Goal: Obtain resource: Download file/media

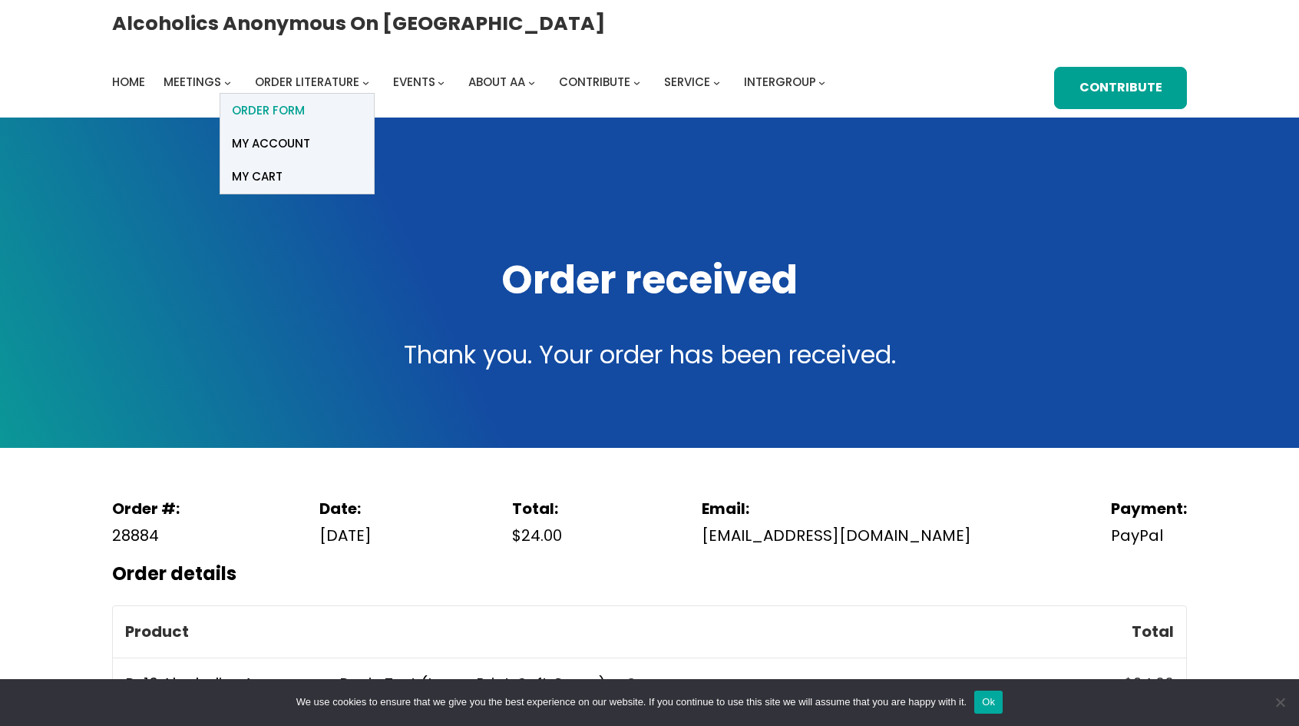
click at [305, 100] on span "ORDER FORM" at bounding box center [268, 111] width 73 height 22
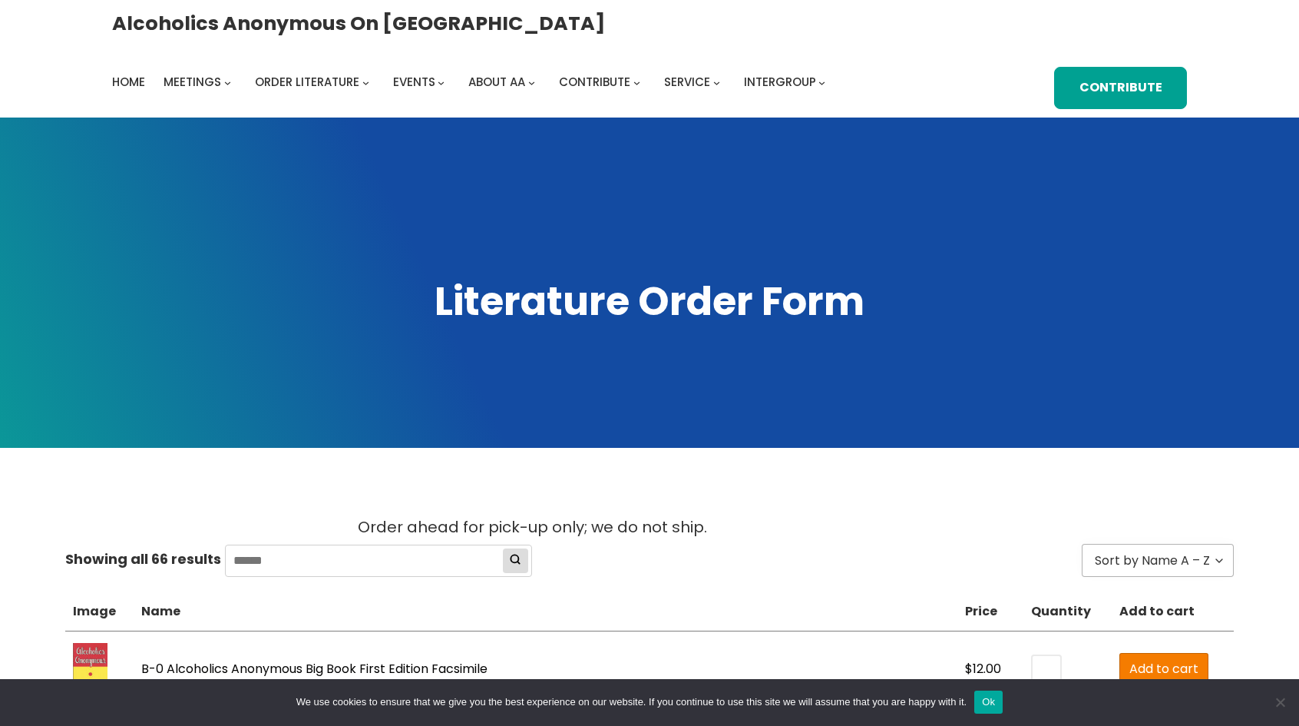
scroll to position [384, 0]
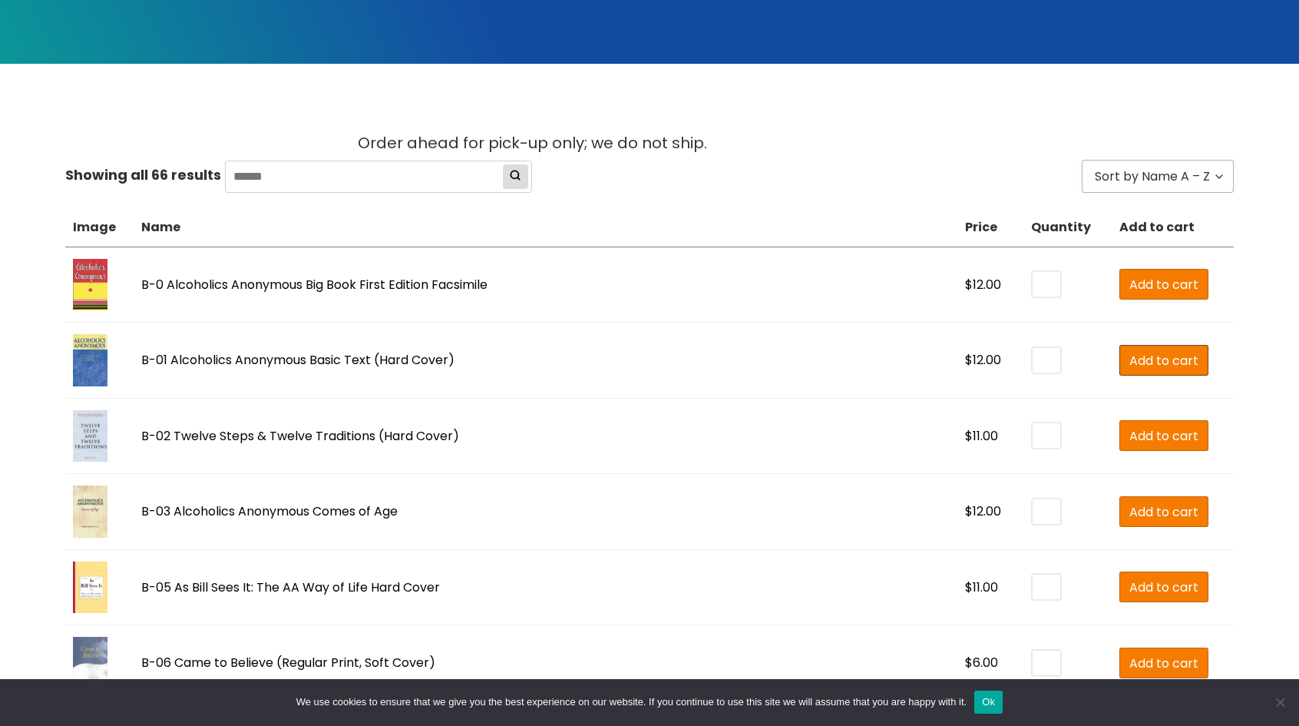
click at [1130, 367] on span "Add to cart" at bounding box center [1164, 360] width 69 height 19
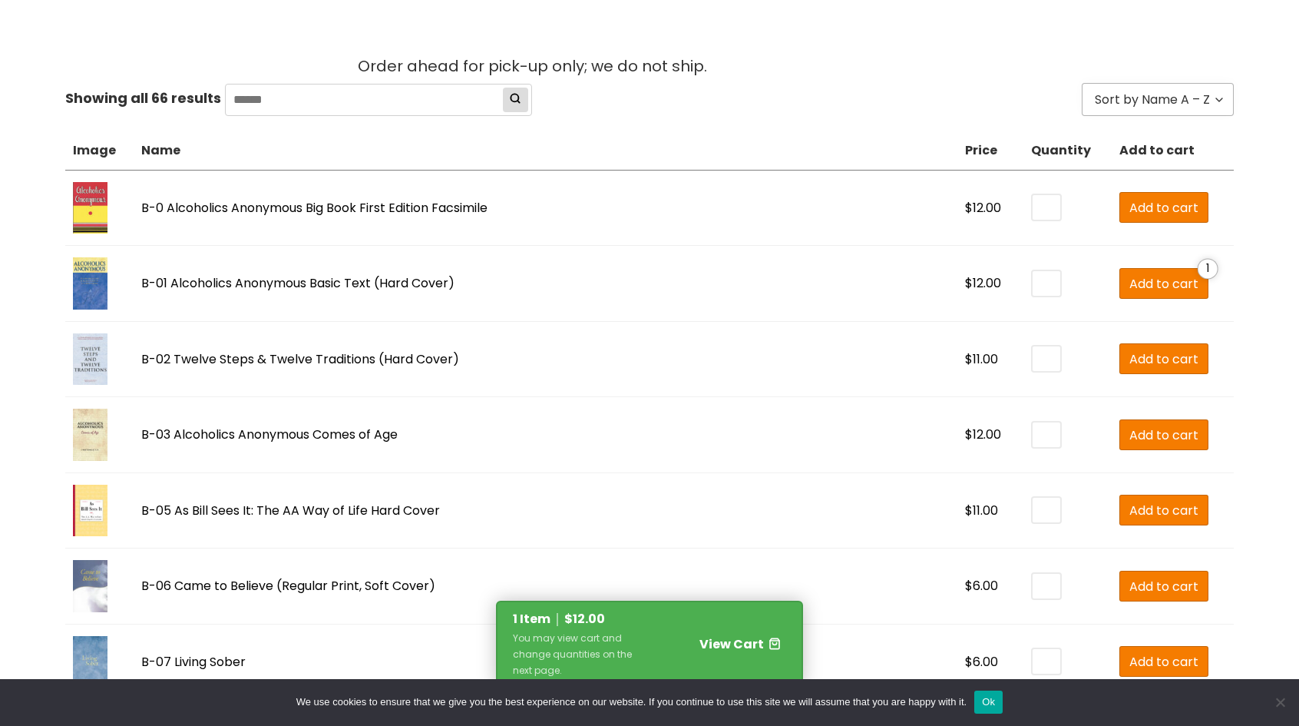
scroll to position [538, 0]
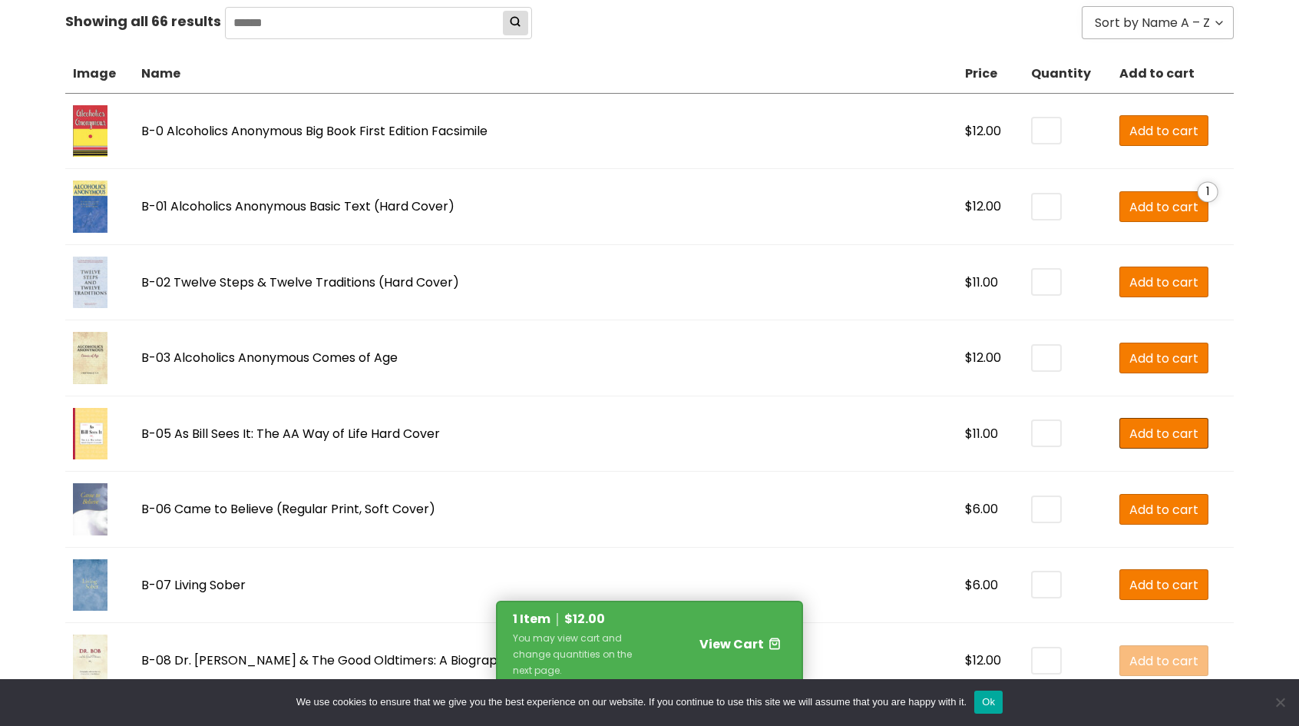
click at [1130, 432] on span "Add to cart" at bounding box center [1164, 433] width 69 height 19
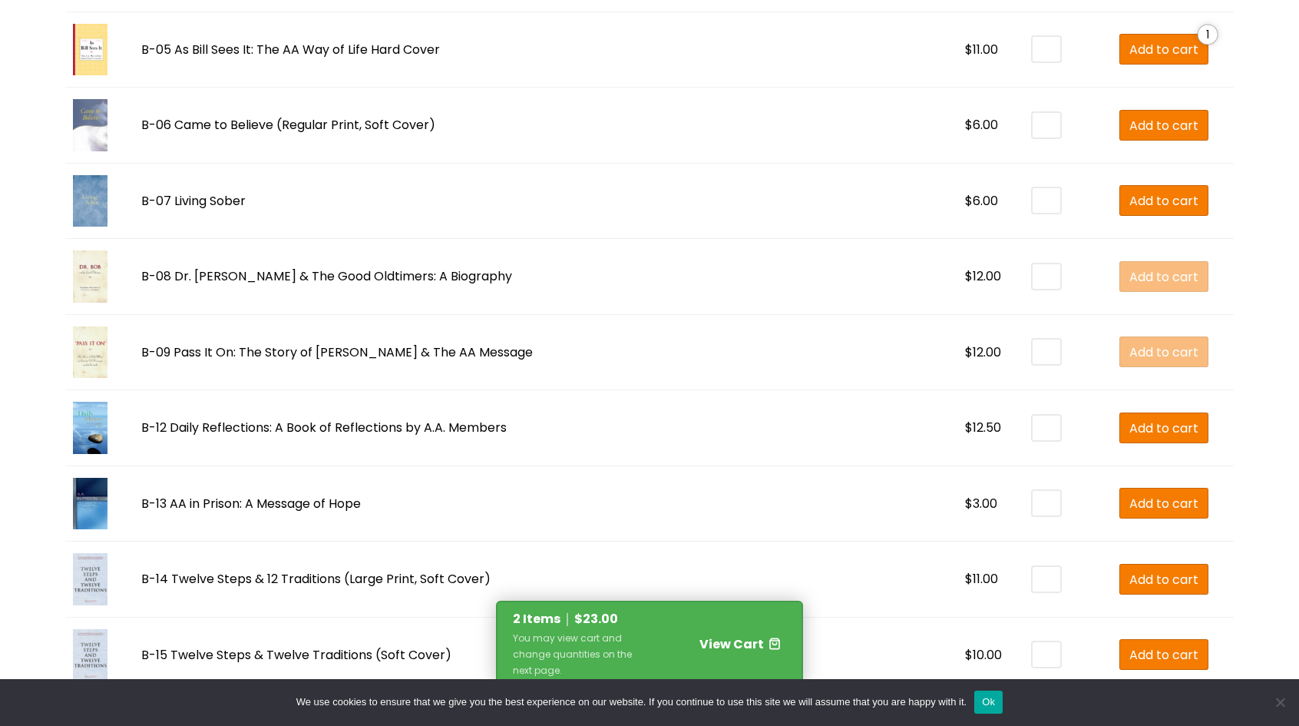
scroll to position [998, 0]
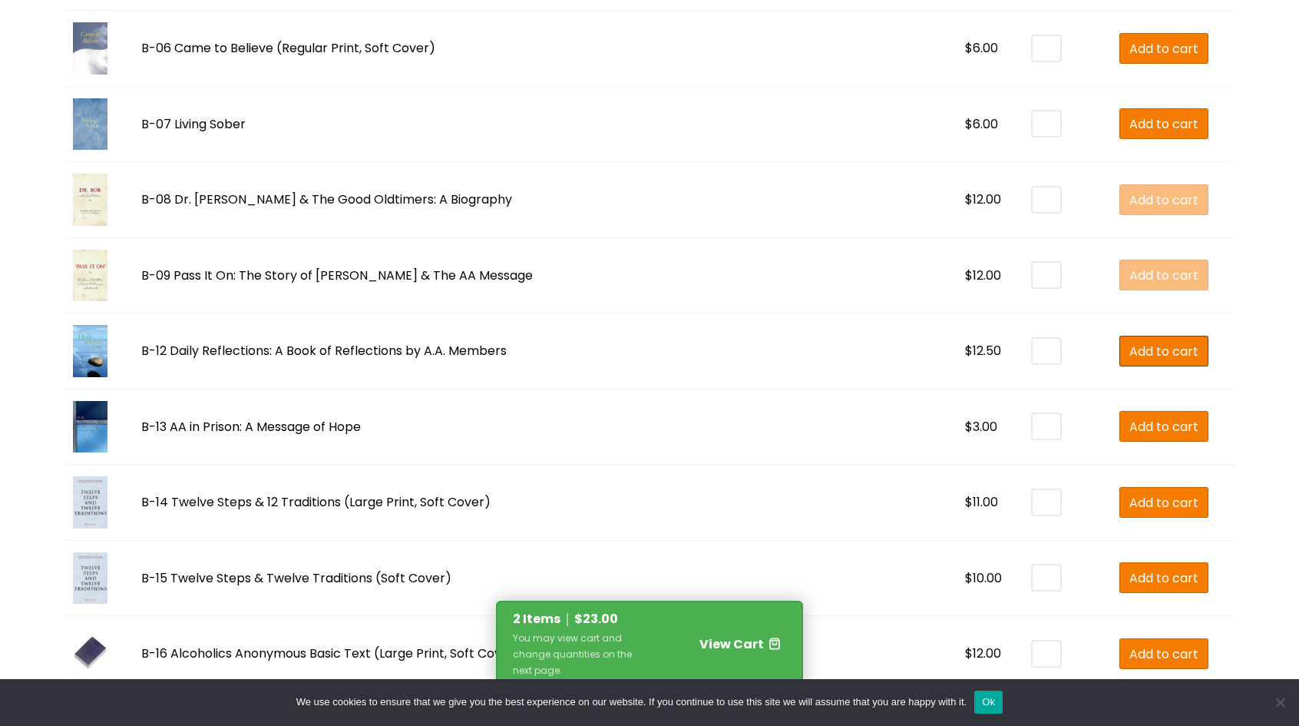
click at [1130, 348] on span "Add to cart" at bounding box center [1164, 351] width 69 height 19
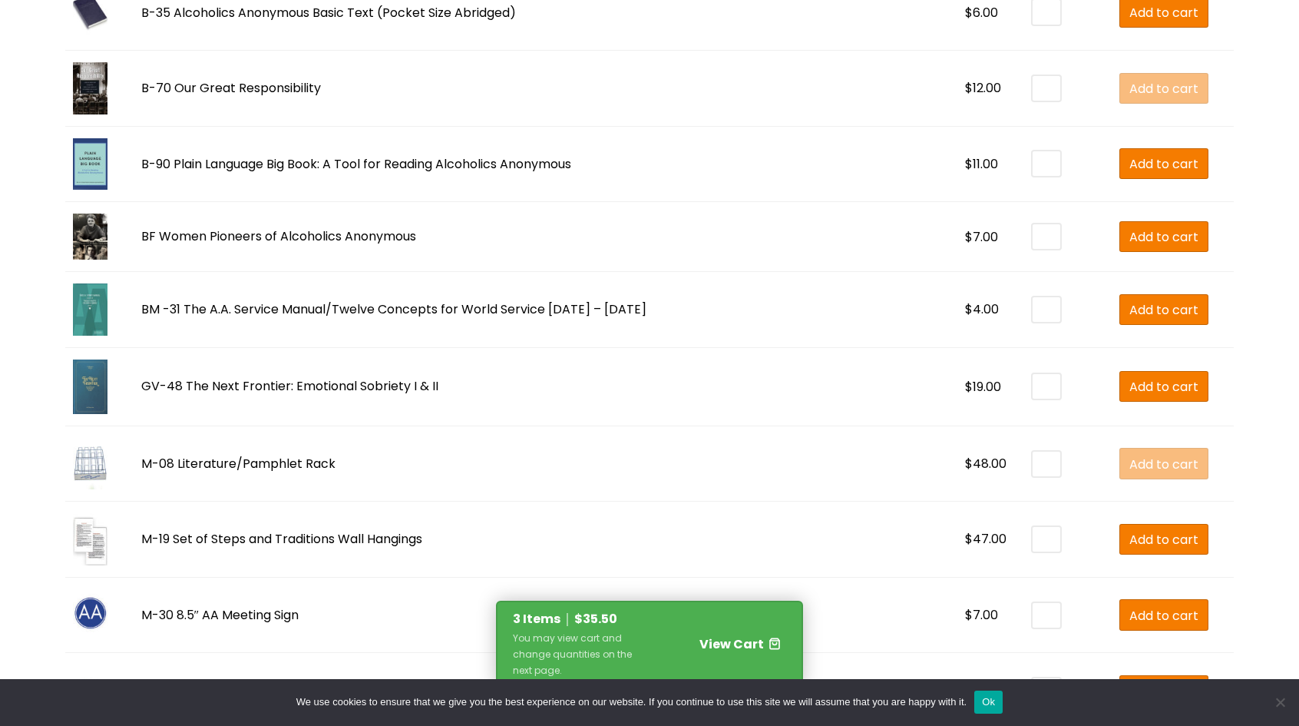
scroll to position [2150, 0]
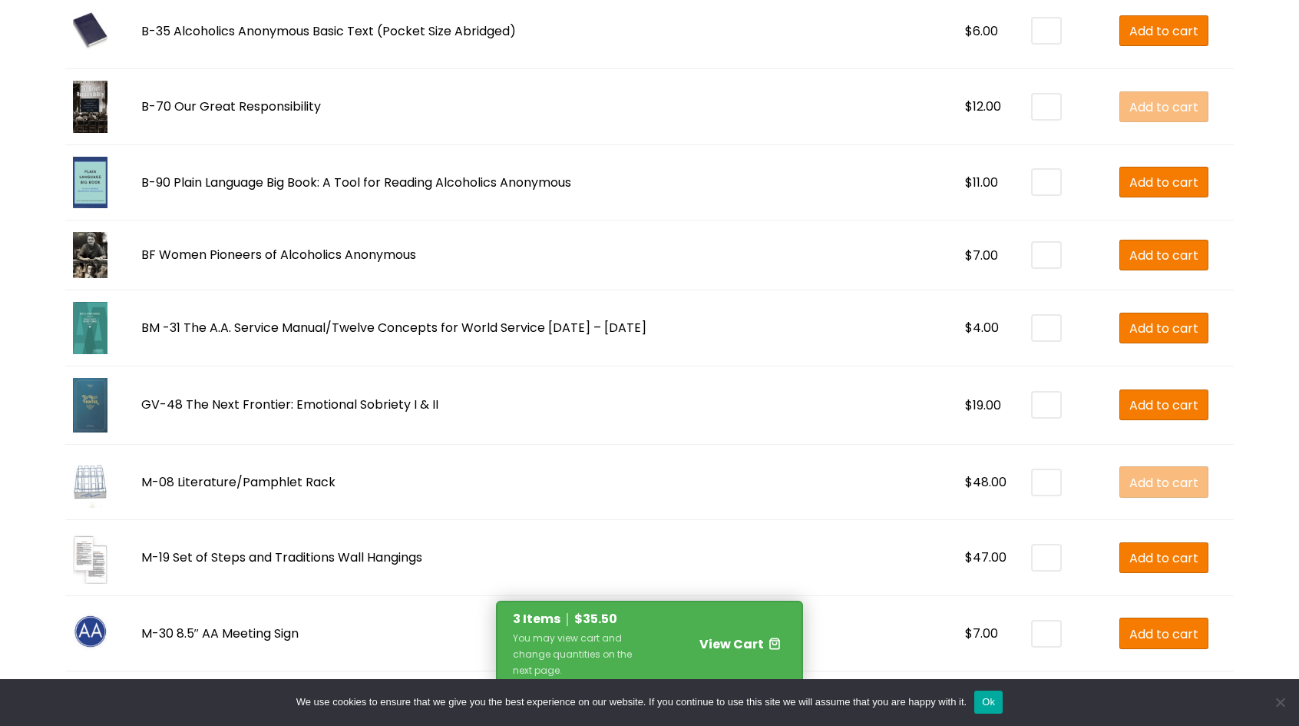
click at [89, 402] on img at bounding box center [90, 405] width 35 height 55
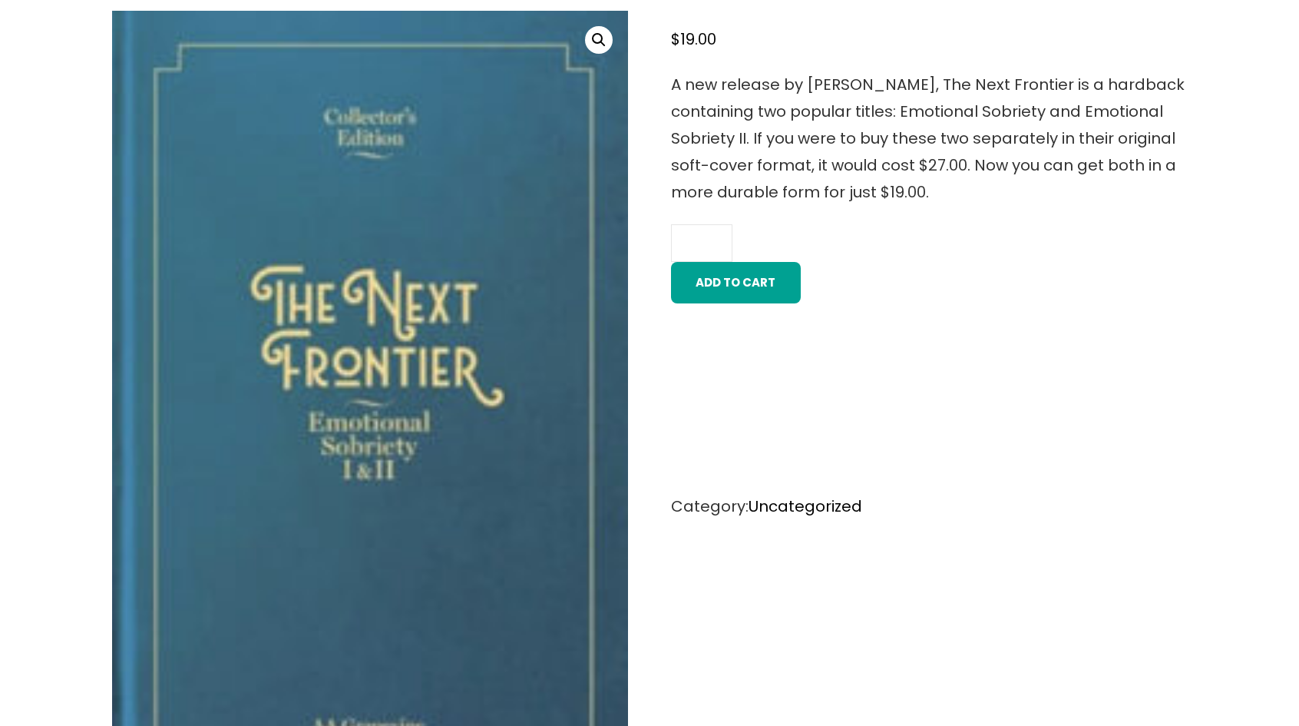
scroll to position [538, 0]
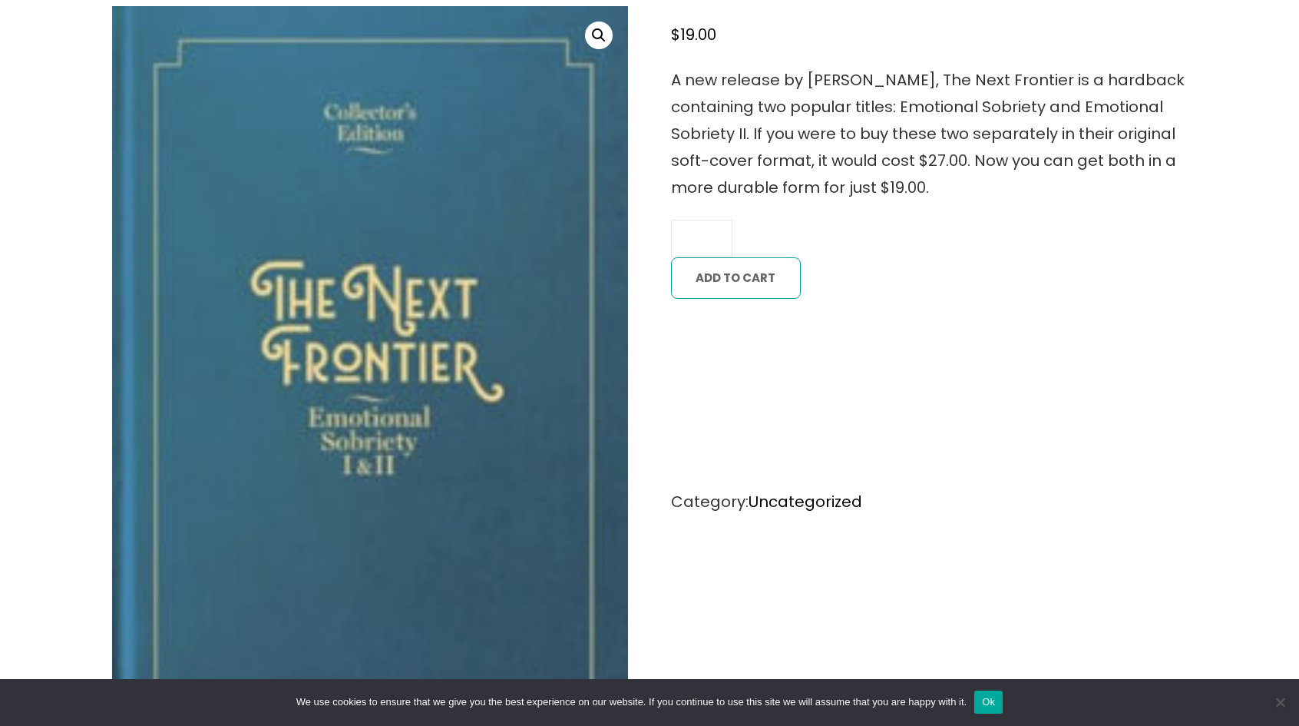
click at [763, 286] on button "Add to cart" at bounding box center [736, 277] width 130 height 41
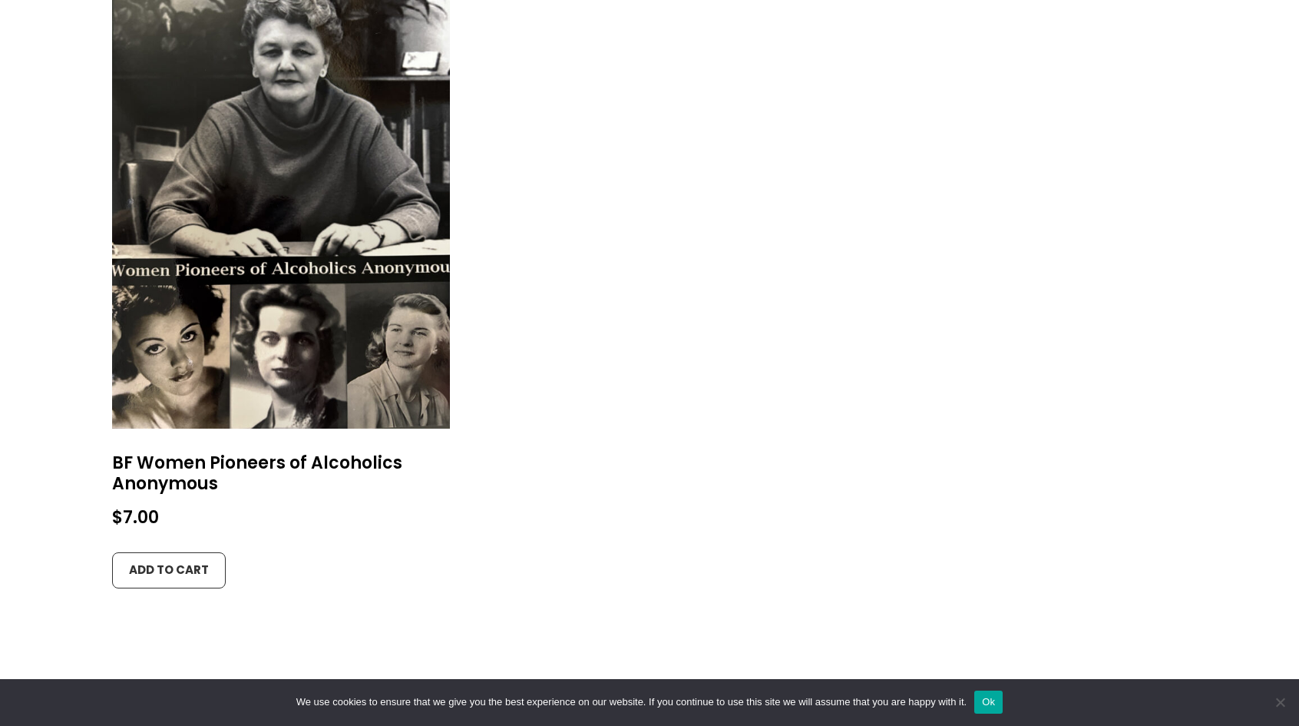
scroll to position [2381, 0]
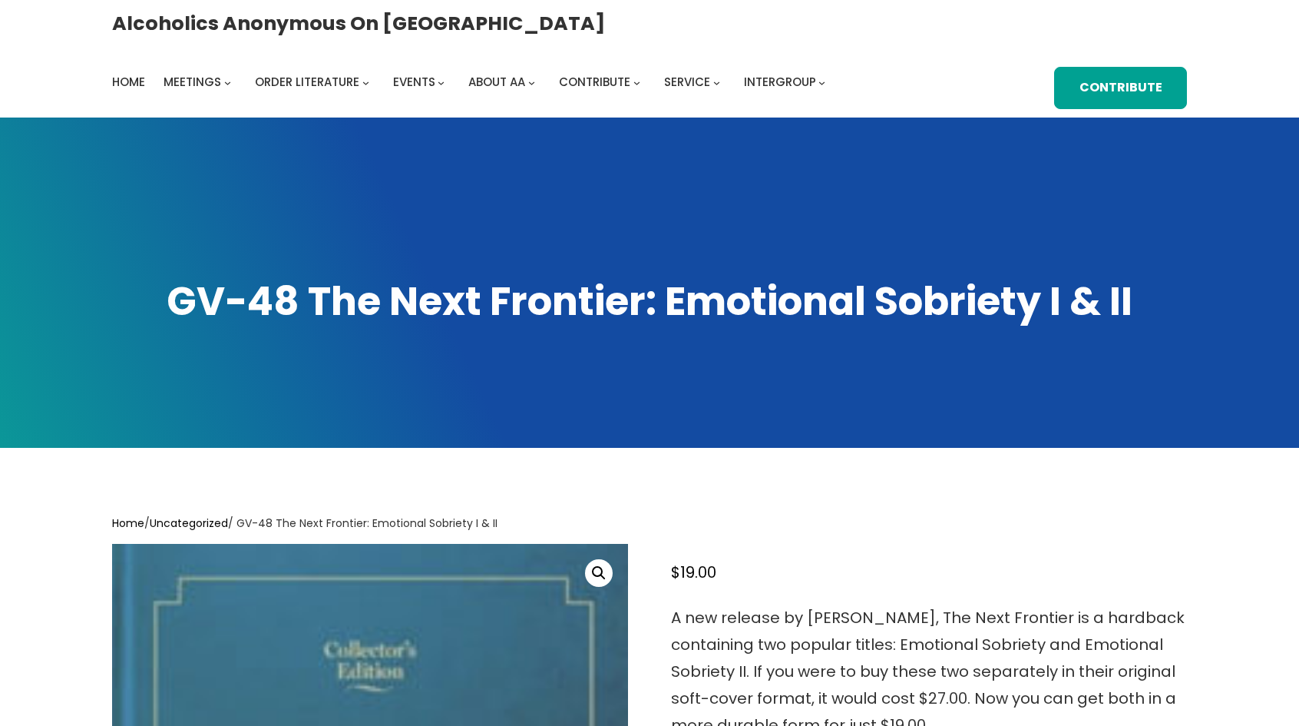
scroll to position [538, 0]
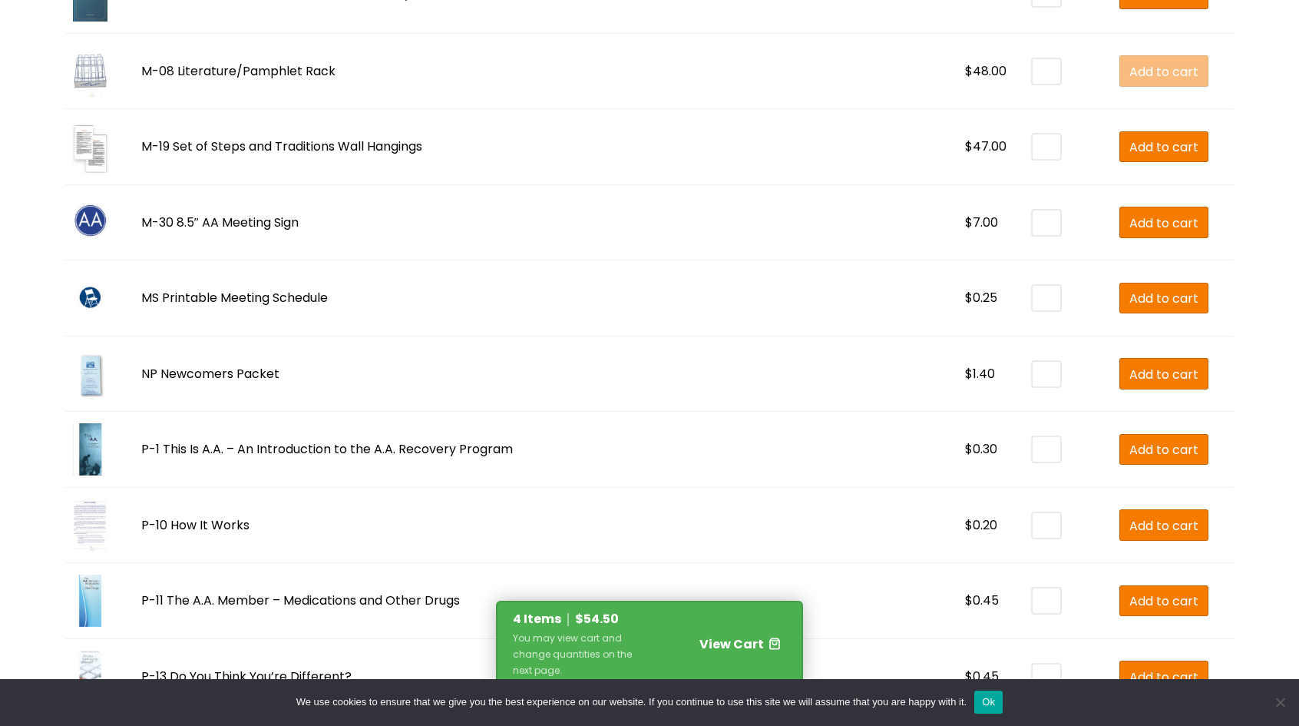
scroll to position [2611, 0]
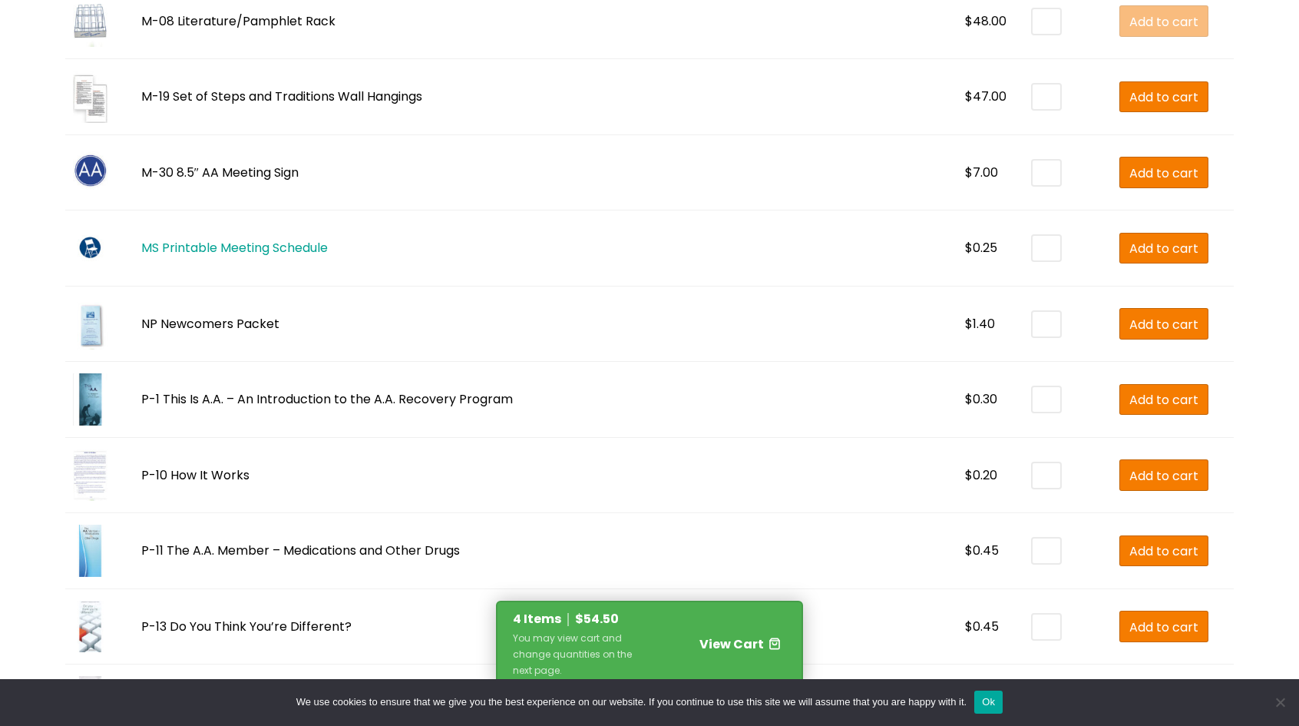
click at [307, 239] on link "MS Printable Meeting Schedule" at bounding box center [234, 248] width 187 height 18
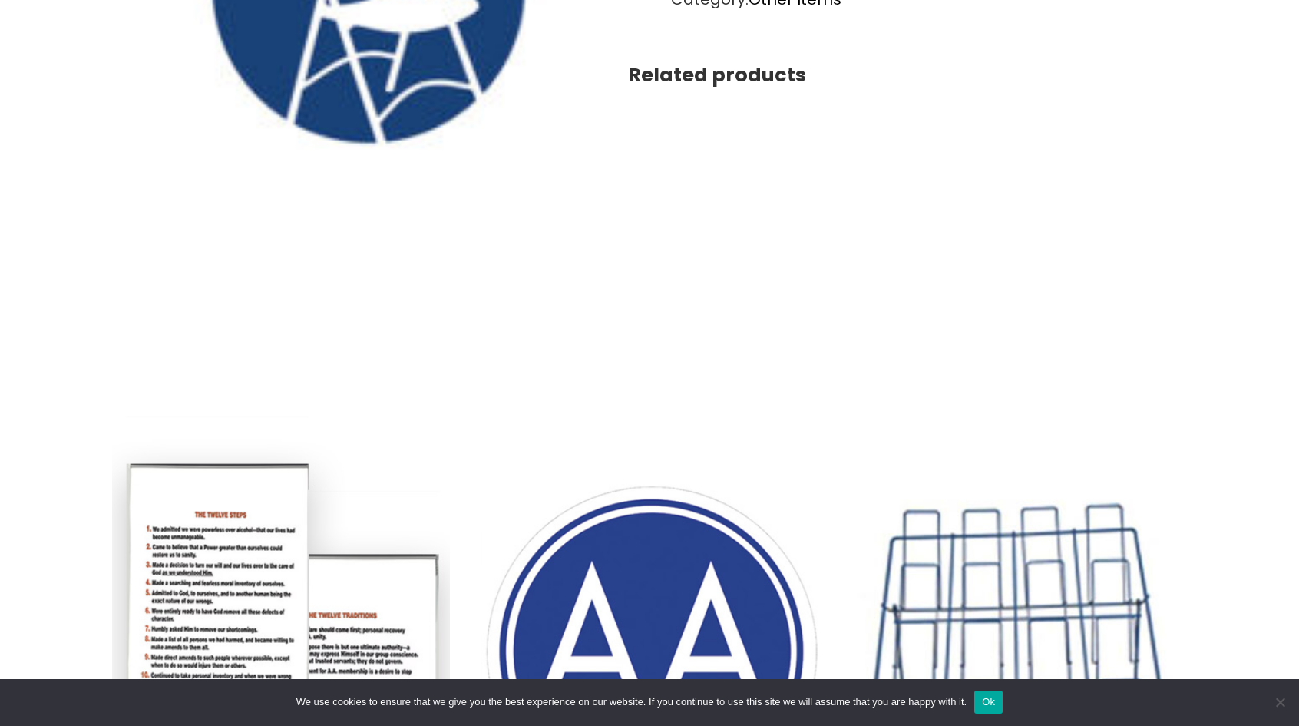
scroll to position [845, 0]
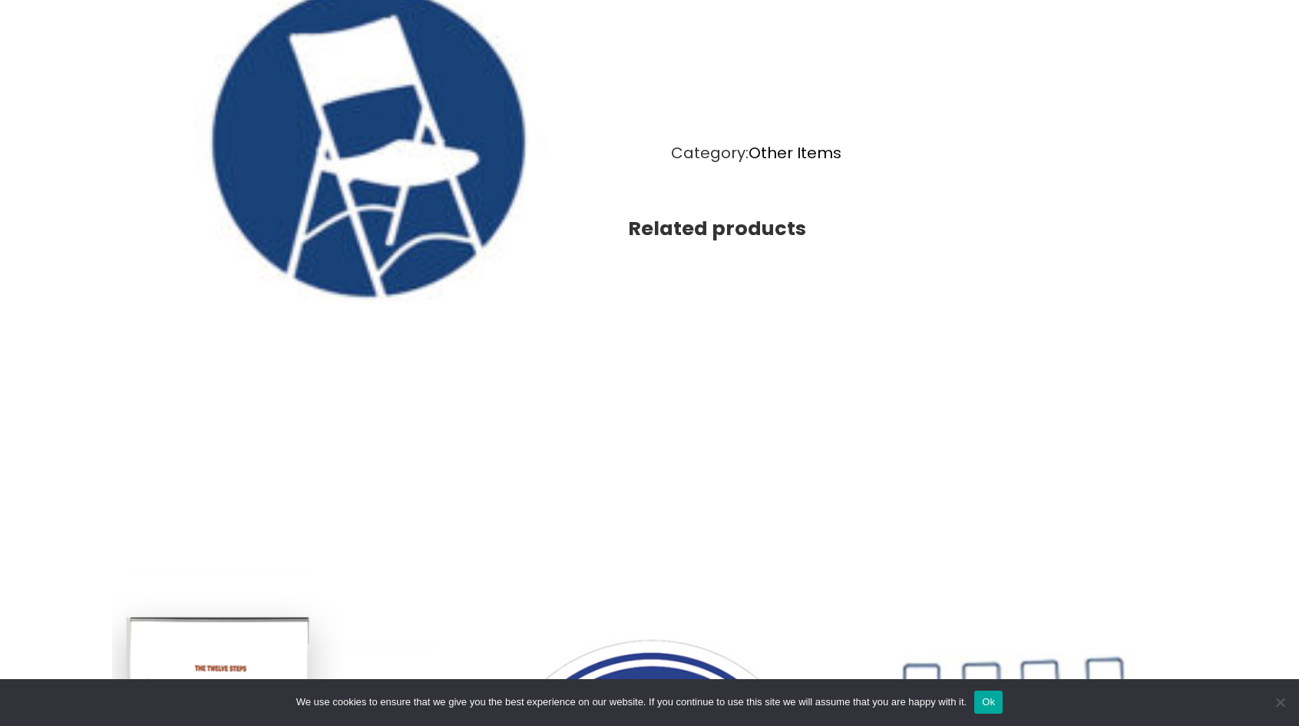
click at [375, 113] on img at bounding box center [370, 152] width 516 height 774
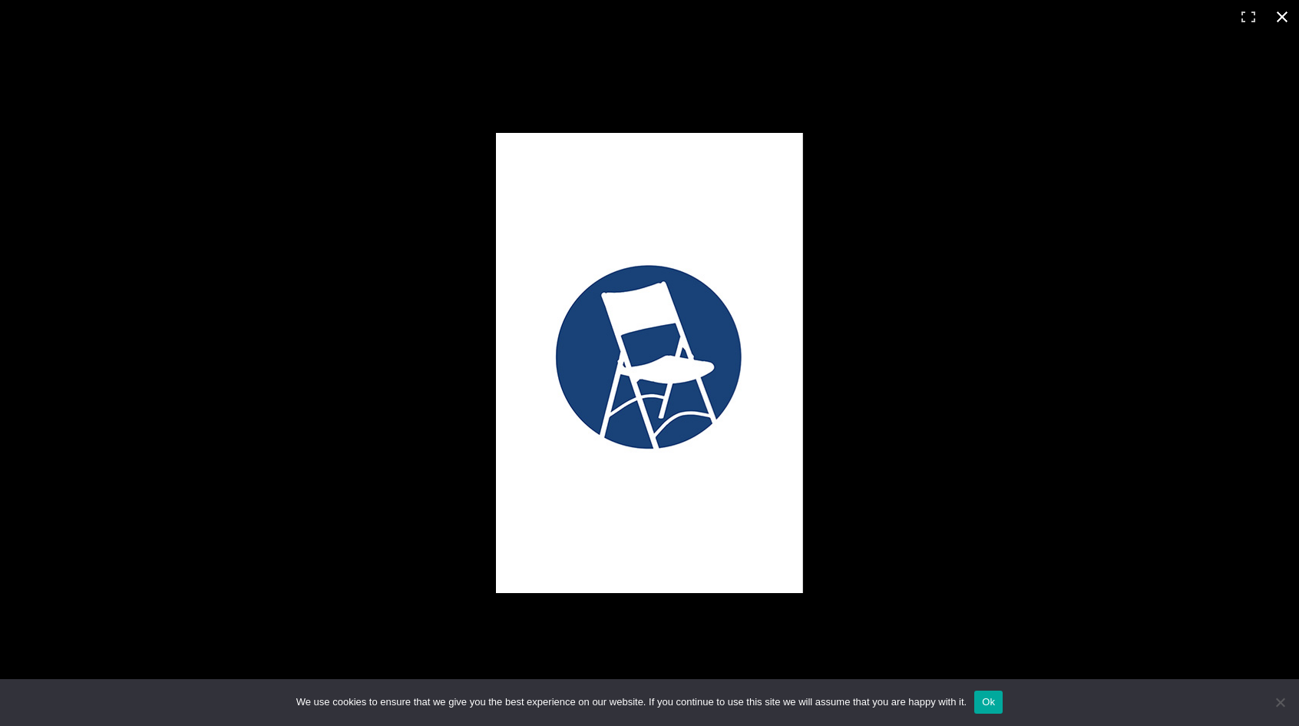
click at [1285, 10] on button "Close (Esc)" at bounding box center [1283, 17] width 34 height 34
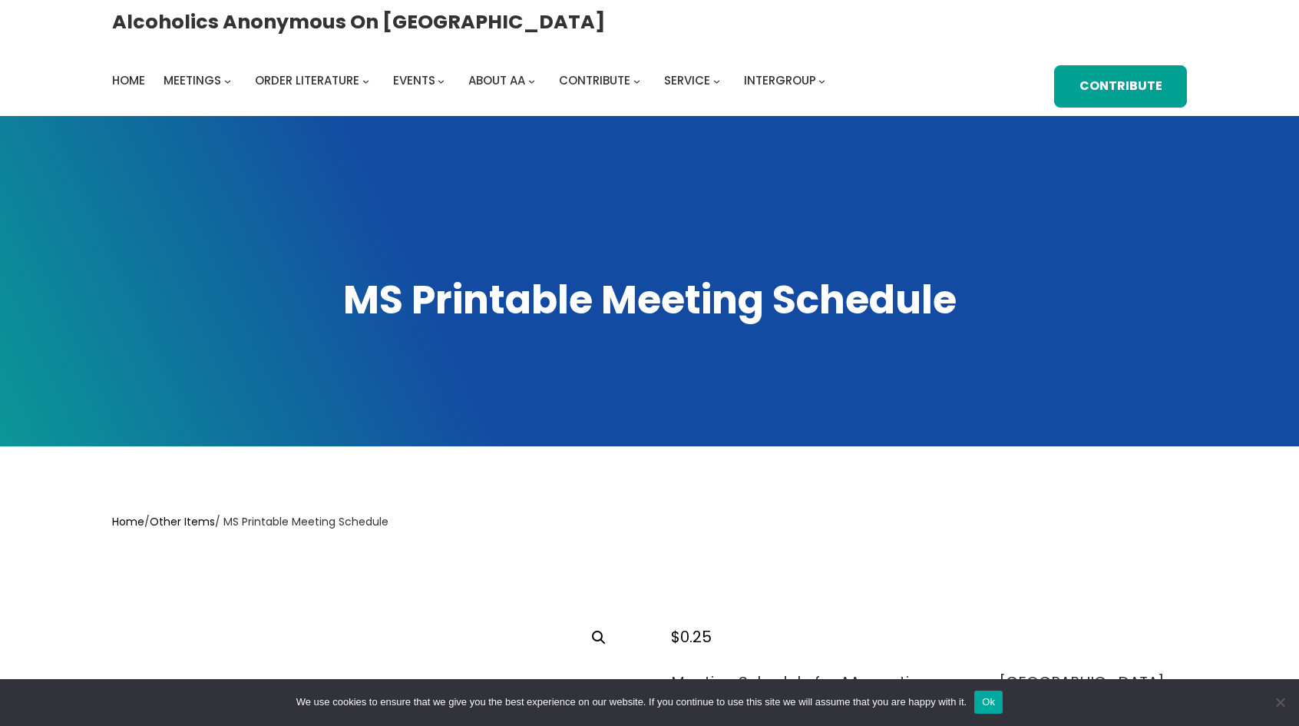
scroll to position [0, 0]
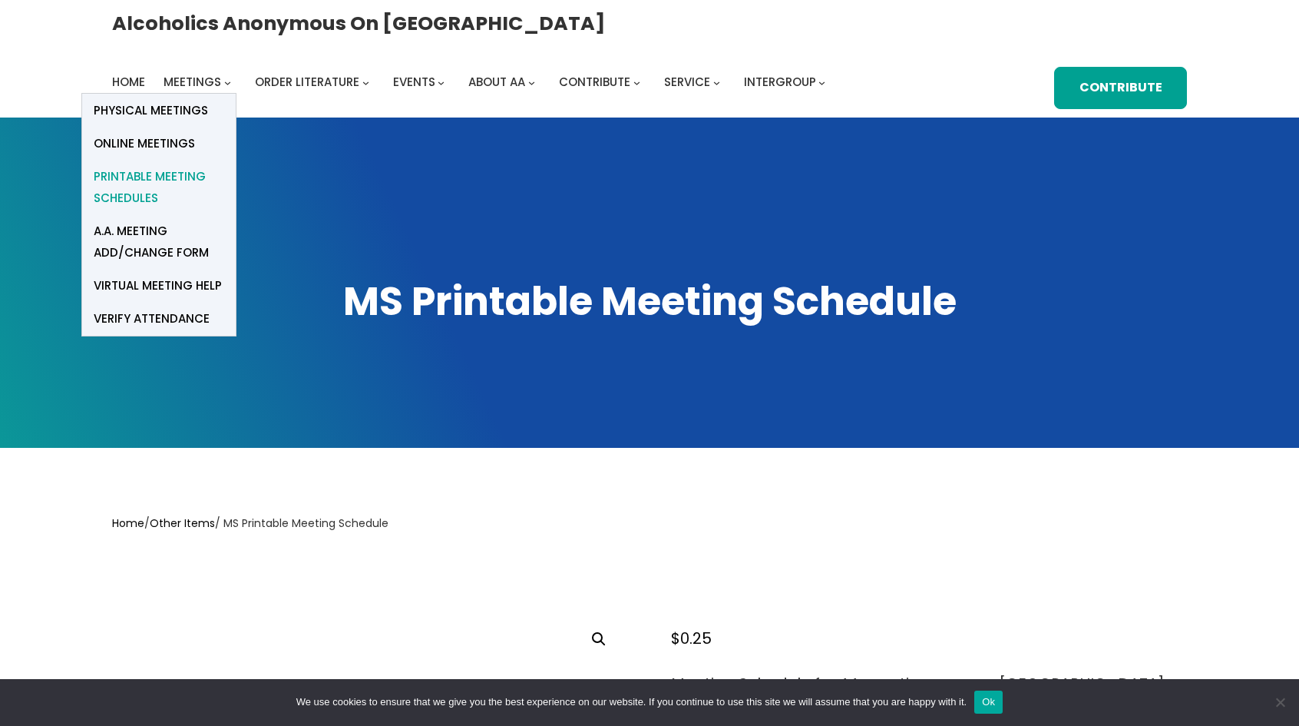
click at [224, 166] on span "Printable Meeting Schedules" at bounding box center [159, 187] width 131 height 43
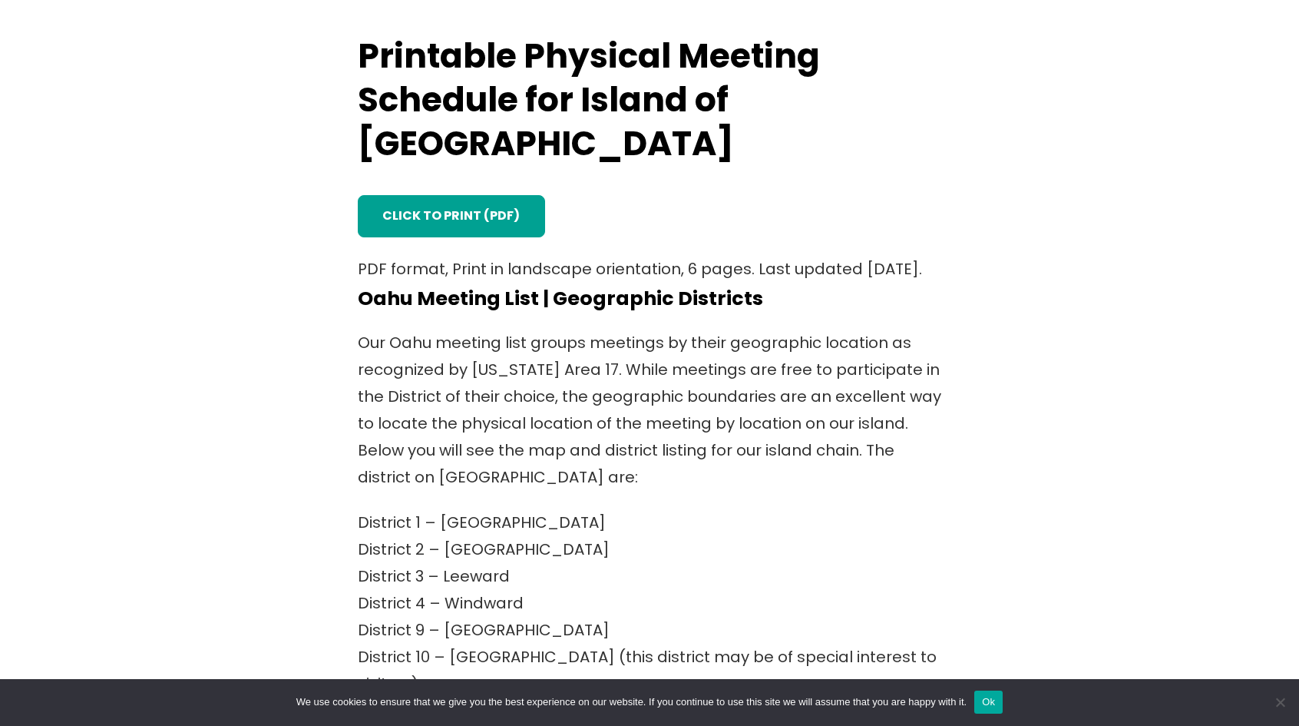
scroll to position [461, 0]
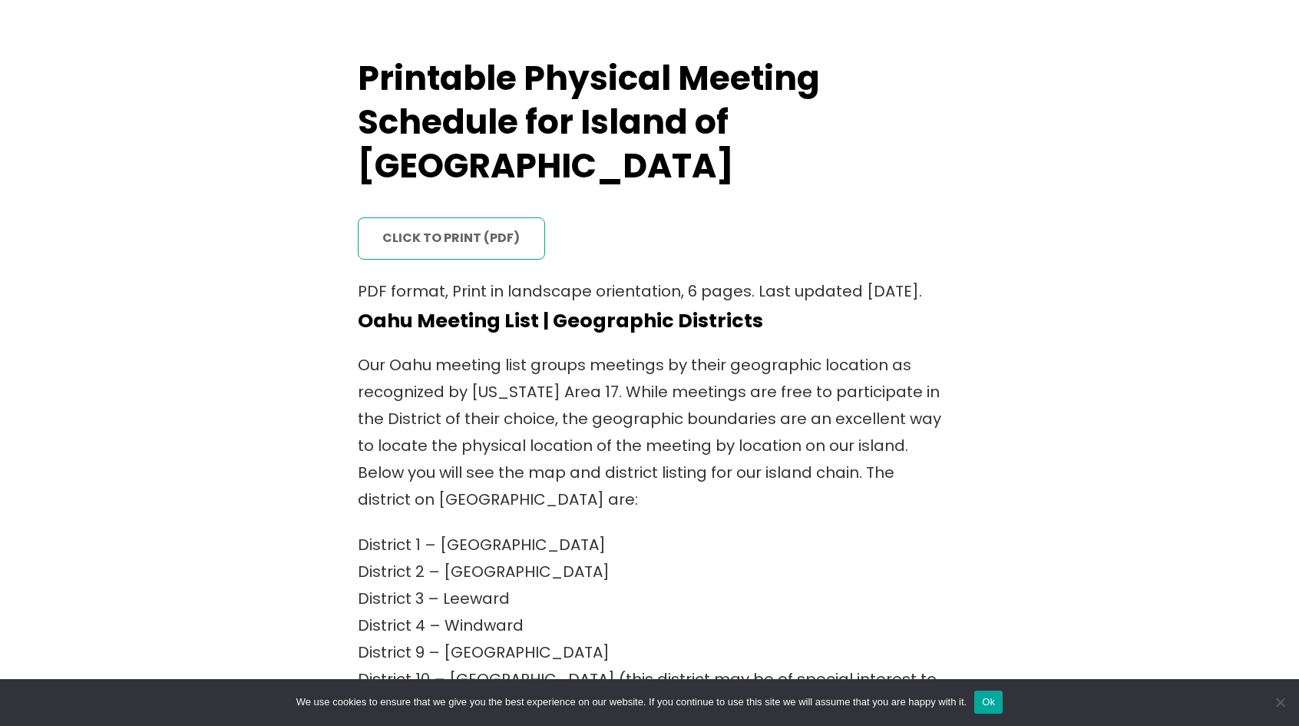
click at [442, 217] on link "click to print (PDF)" at bounding box center [451, 238] width 187 height 42
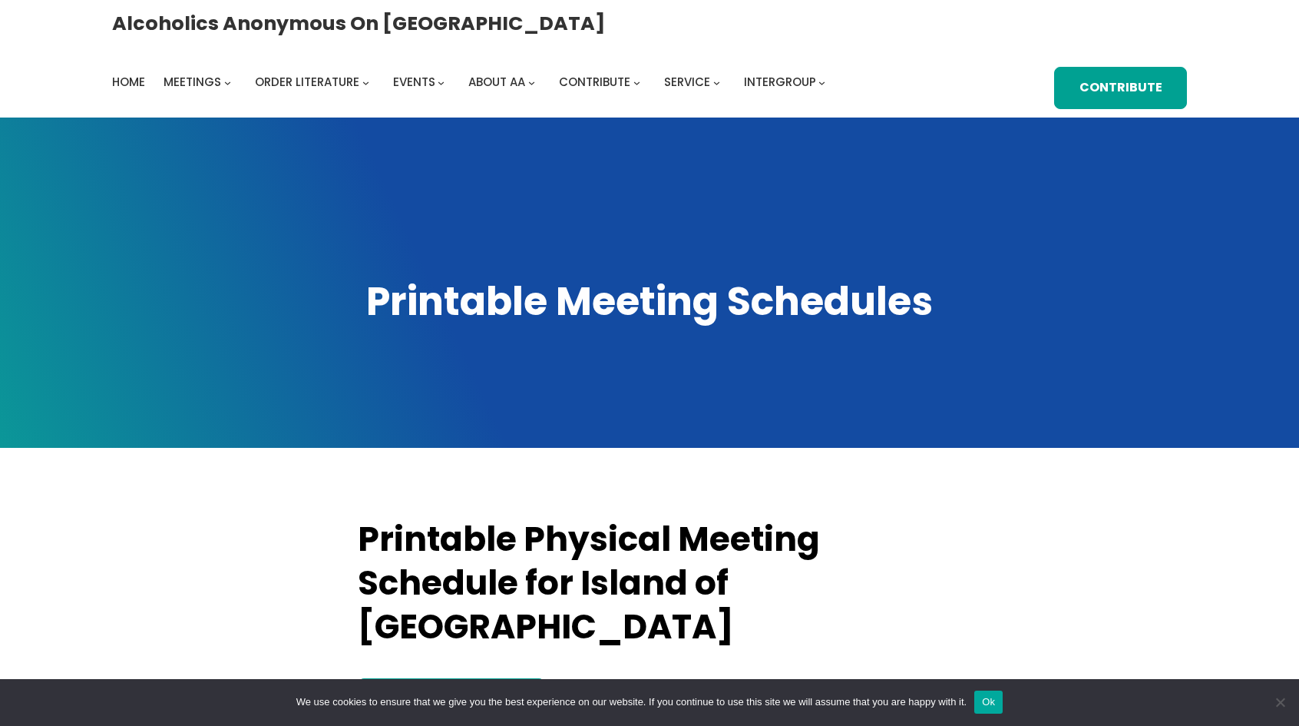
scroll to position [461, 0]
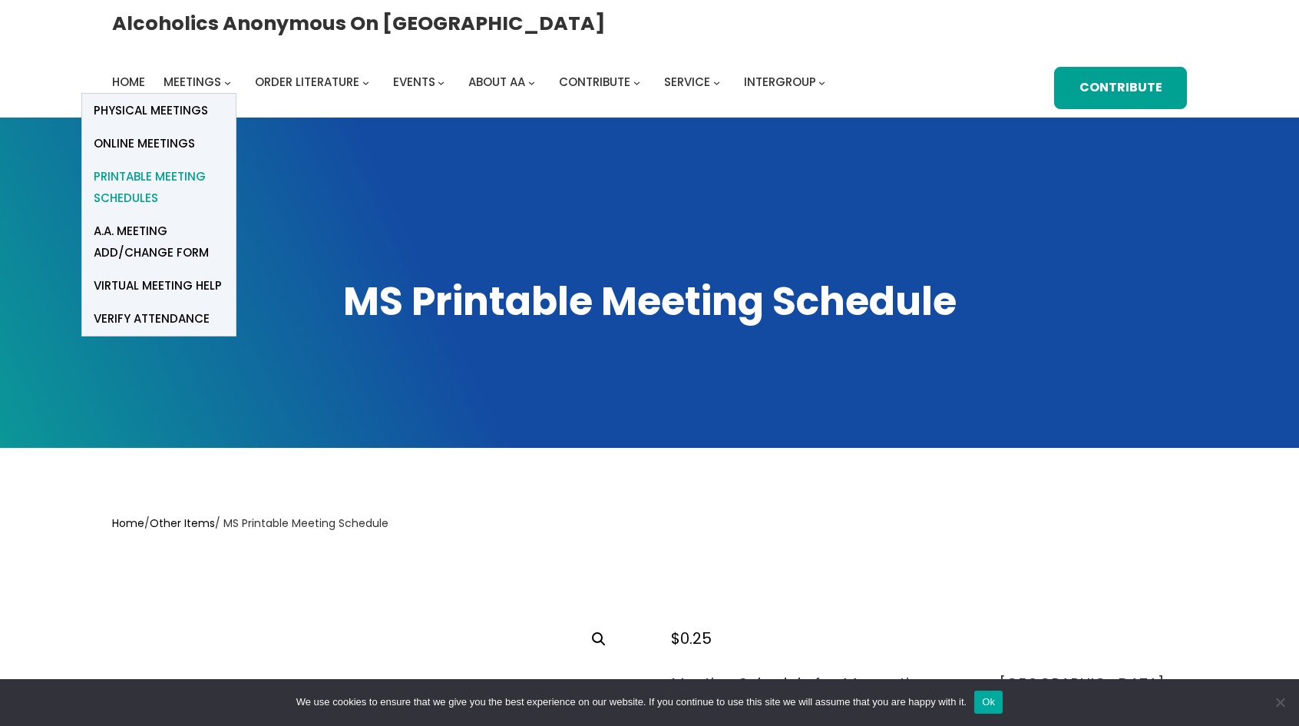
click at [224, 166] on span "Printable Meeting Schedules" at bounding box center [159, 187] width 131 height 43
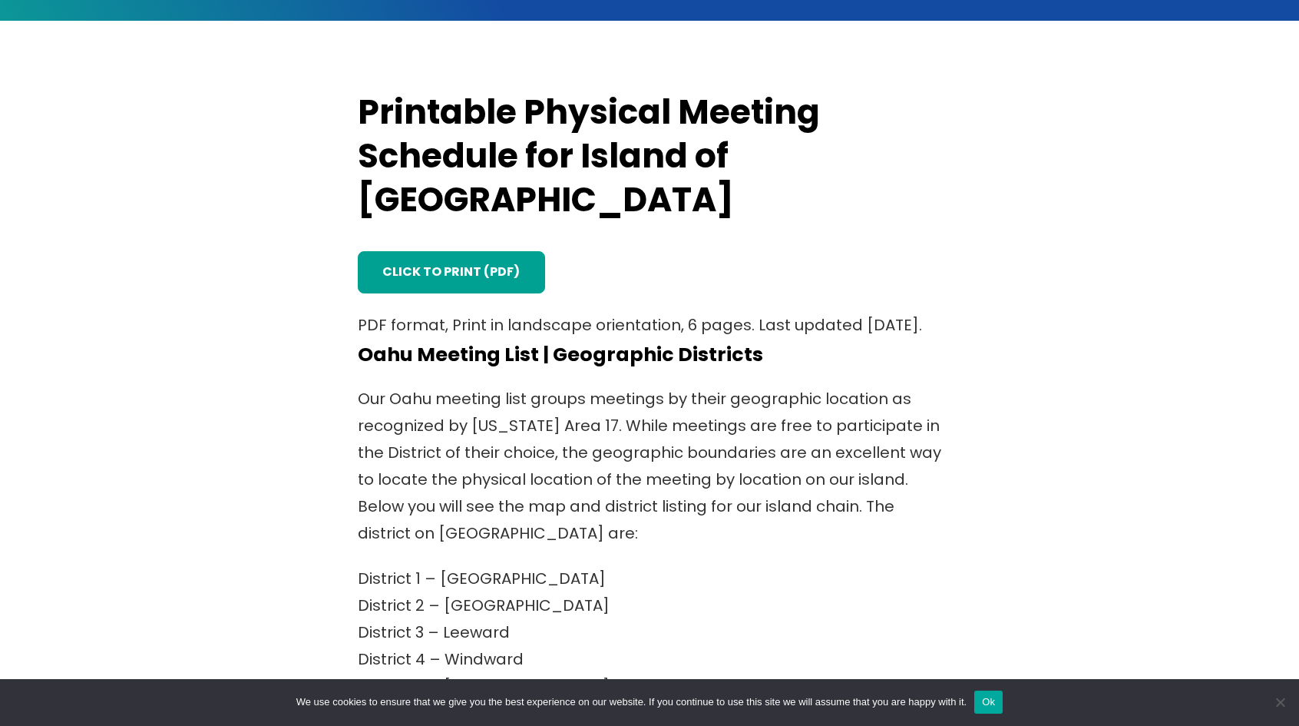
scroll to position [461, 0]
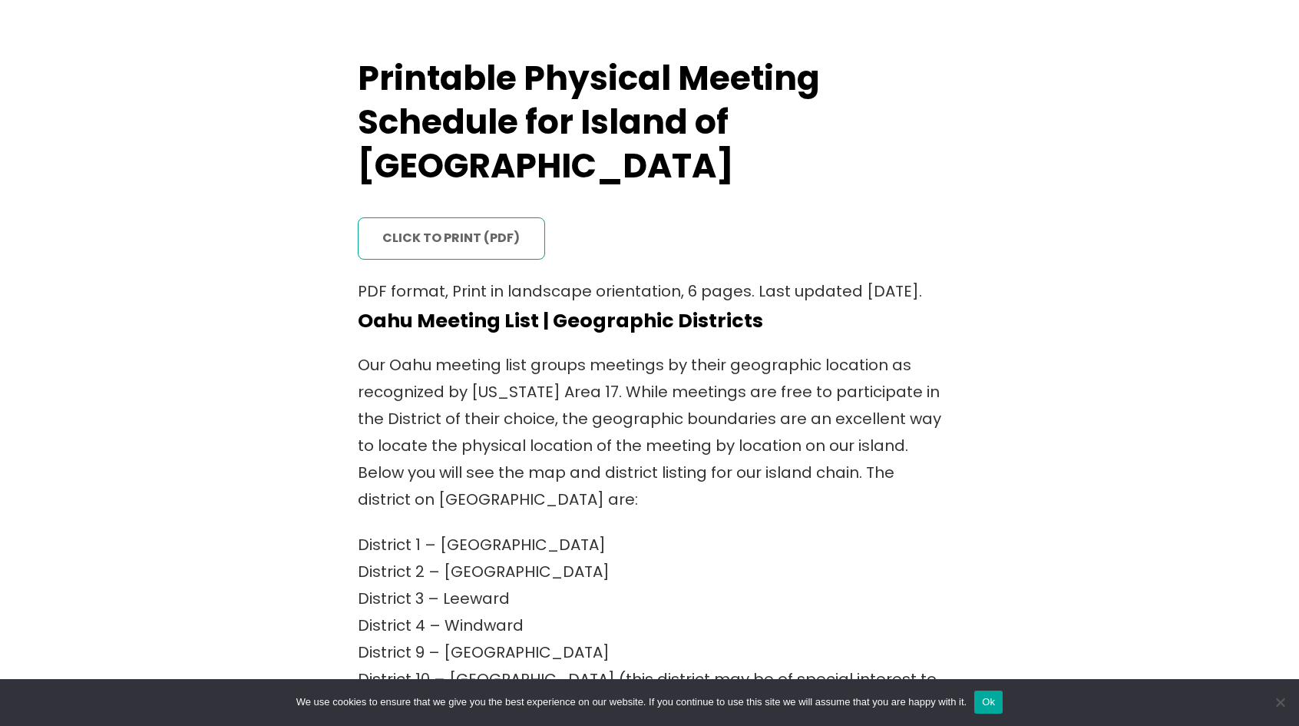
click at [442, 217] on link "click to print (PDF)" at bounding box center [451, 238] width 187 height 42
